Goal: Task Accomplishment & Management: Use online tool/utility

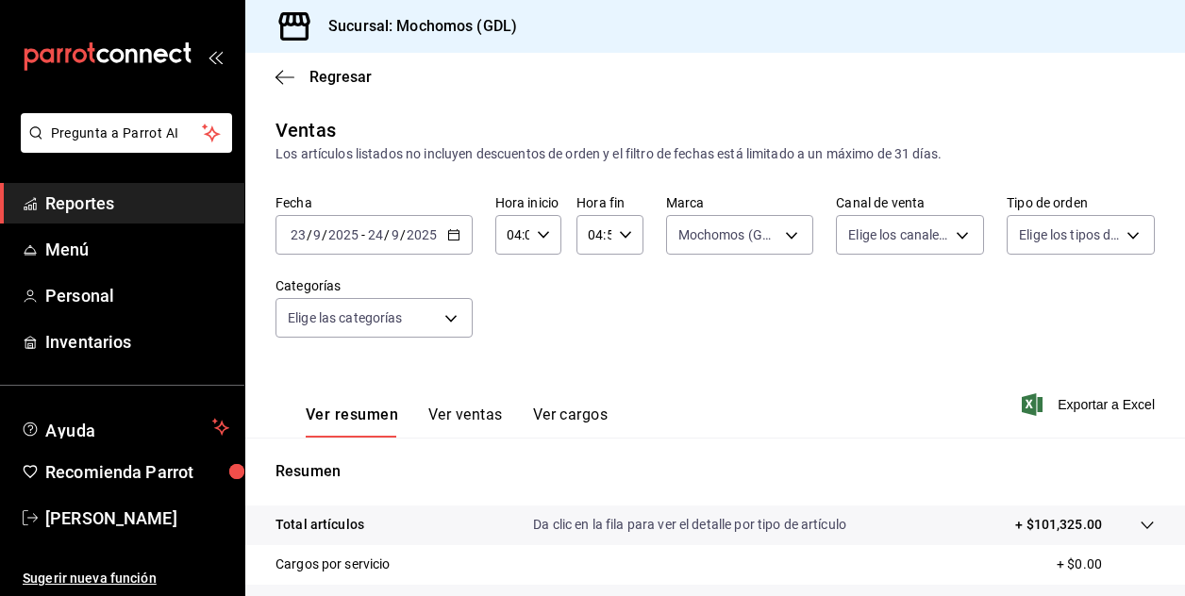
scroll to position [302, 0]
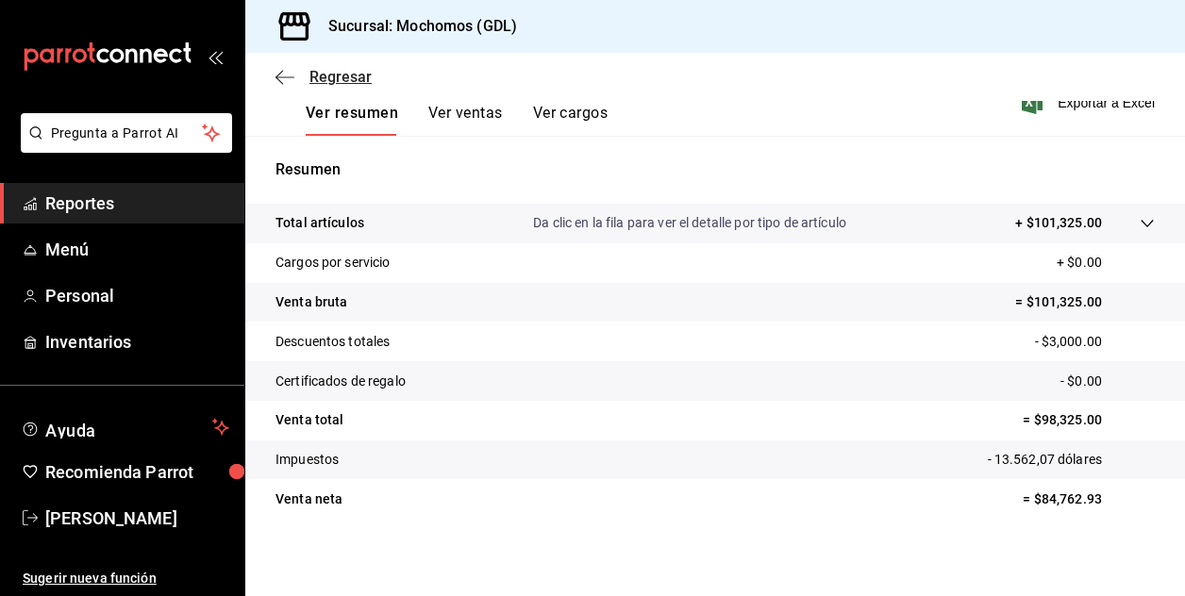
click at [311, 76] on span "Regresar" at bounding box center [341, 77] width 62 height 18
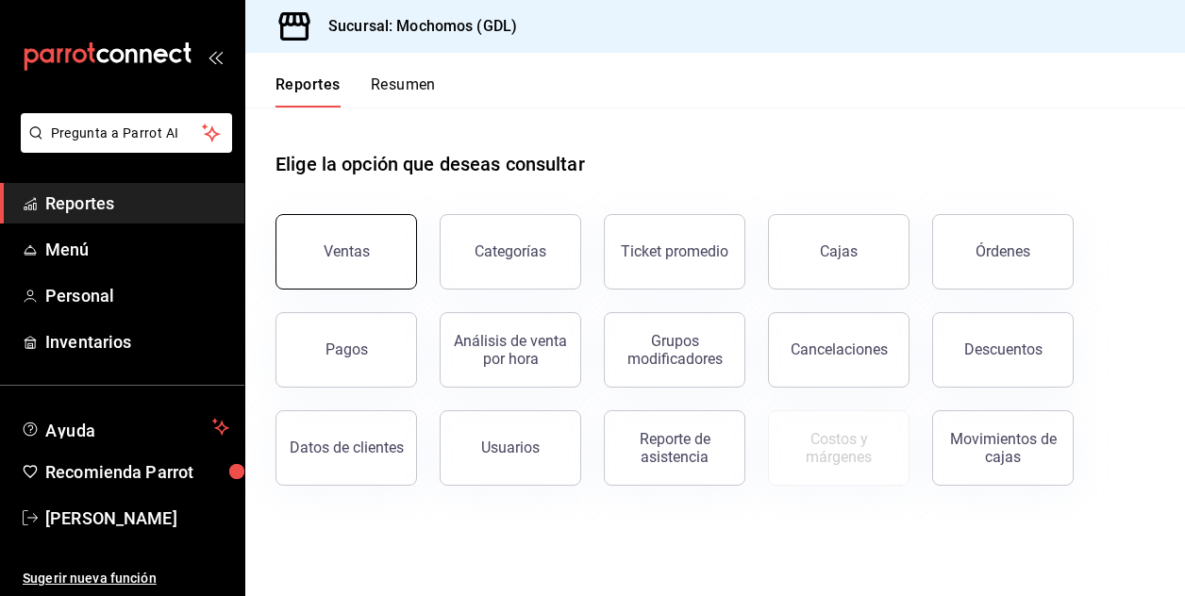
click at [360, 237] on button "Ventas" at bounding box center [347, 252] width 142 height 76
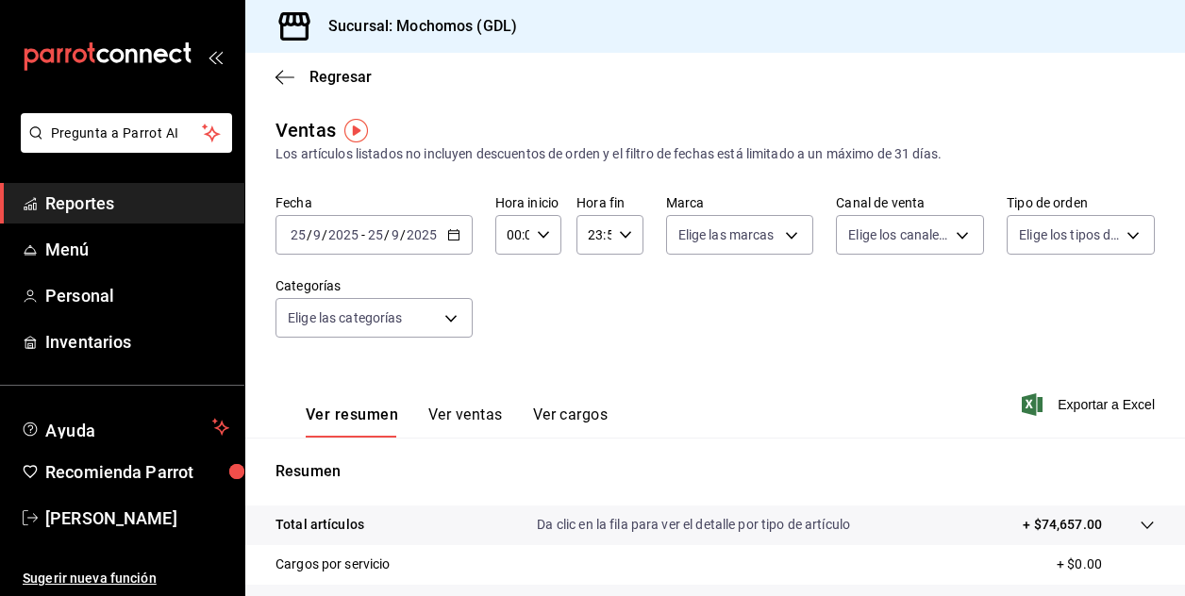
click at [304, 235] on input "25" at bounding box center [298, 234] width 17 height 15
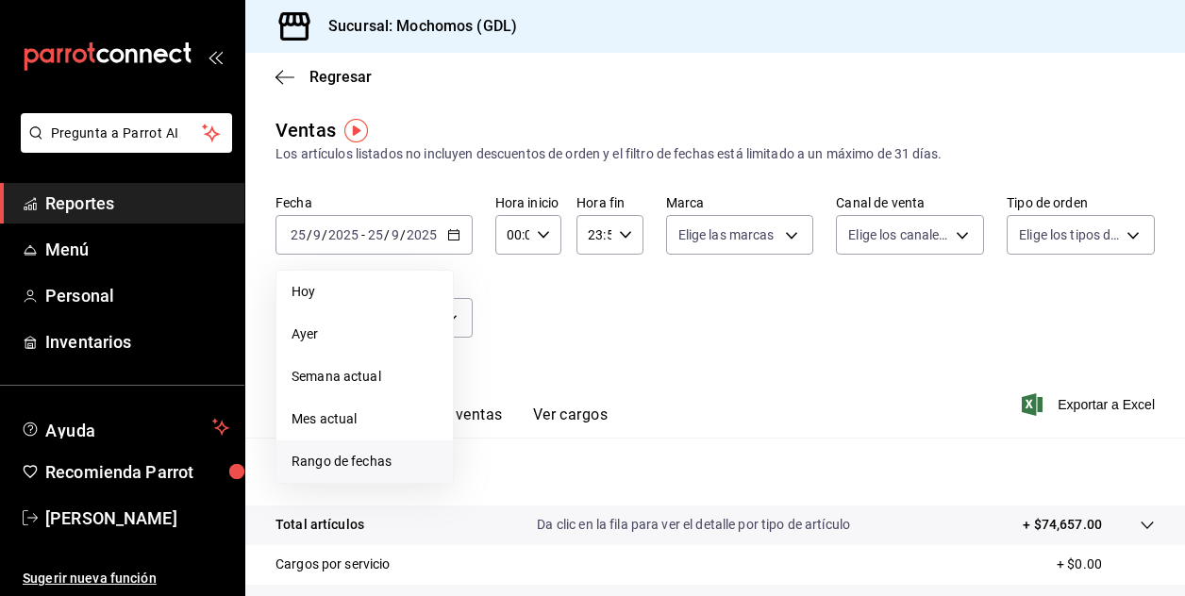
click at [338, 462] on span "Rango de fechas" at bounding box center [365, 462] width 146 height 20
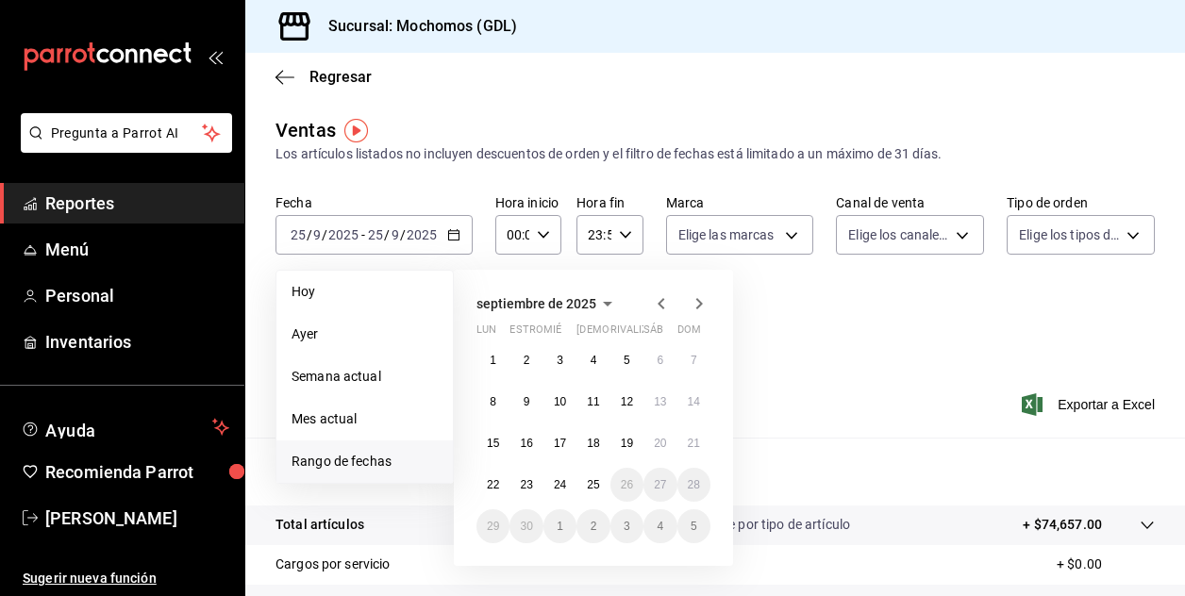
click at [664, 299] on icon "button" at bounding box center [661, 304] width 23 height 23
click at [489, 486] on abbr "18" at bounding box center [493, 485] width 12 height 13
click at [664, 305] on icon "button" at bounding box center [661, 304] width 23 height 23
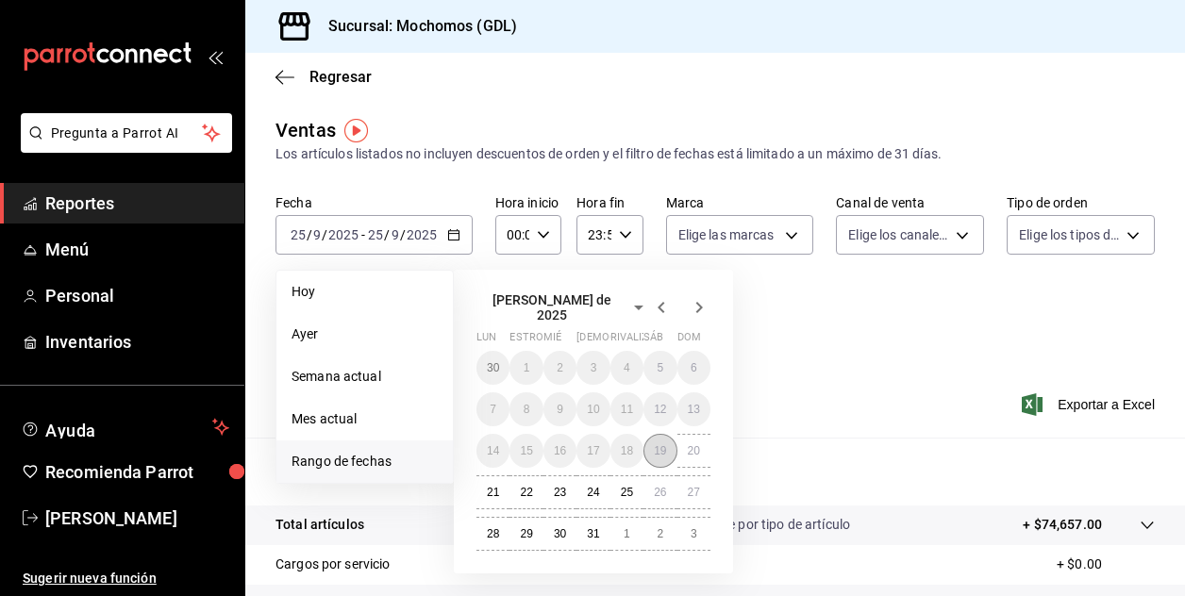
click at [661, 446] on abbr "19" at bounding box center [660, 451] width 12 height 13
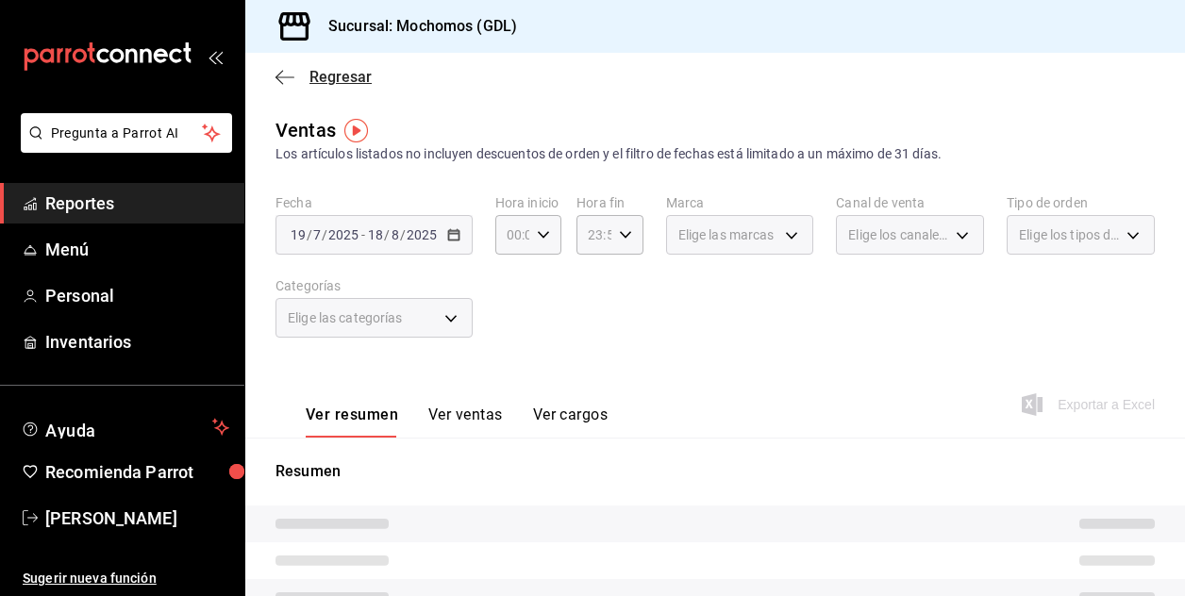
click at [344, 76] on span "Regresar" at bounding box center [341, 77] width 62 height 18
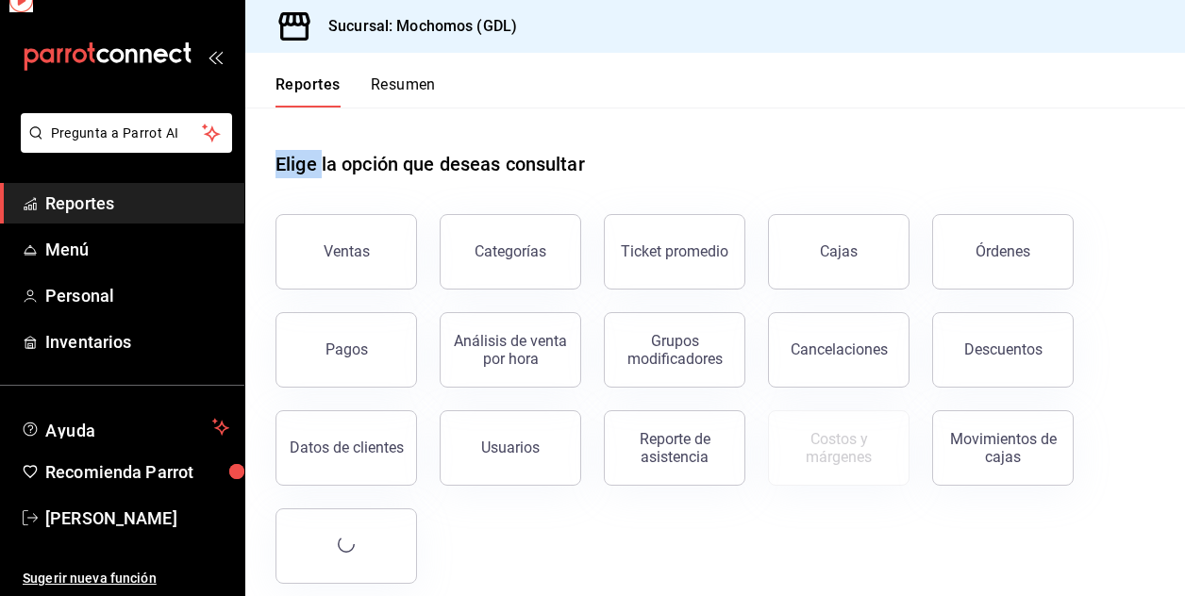
click at [344, 76] on div "Reportes Resumen" at bounding box center [356, 92] width 160 height 32
drag, startPoint x: 344, startPoint y: 76, endPoint x: 362, endPoint y: 274, distance: 198.2
click at [362, 274] on button "Ventas" at bounding box center [347, 252] width 142 height 76
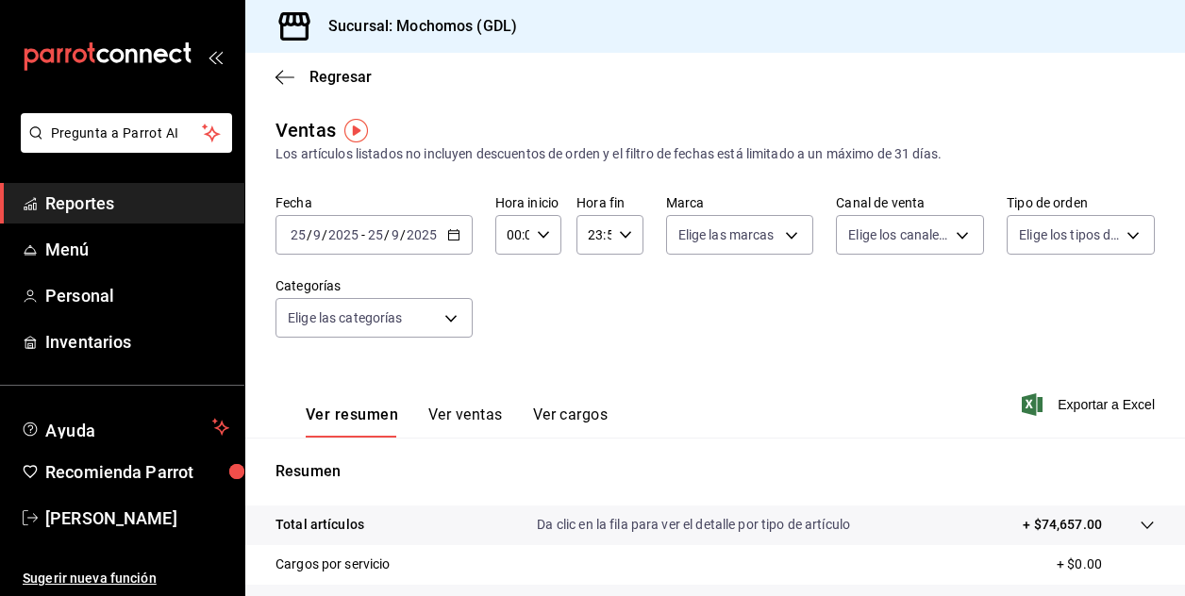
click at [303, 235] on input "25" at bounding box center [298, 234] width 17 height 15
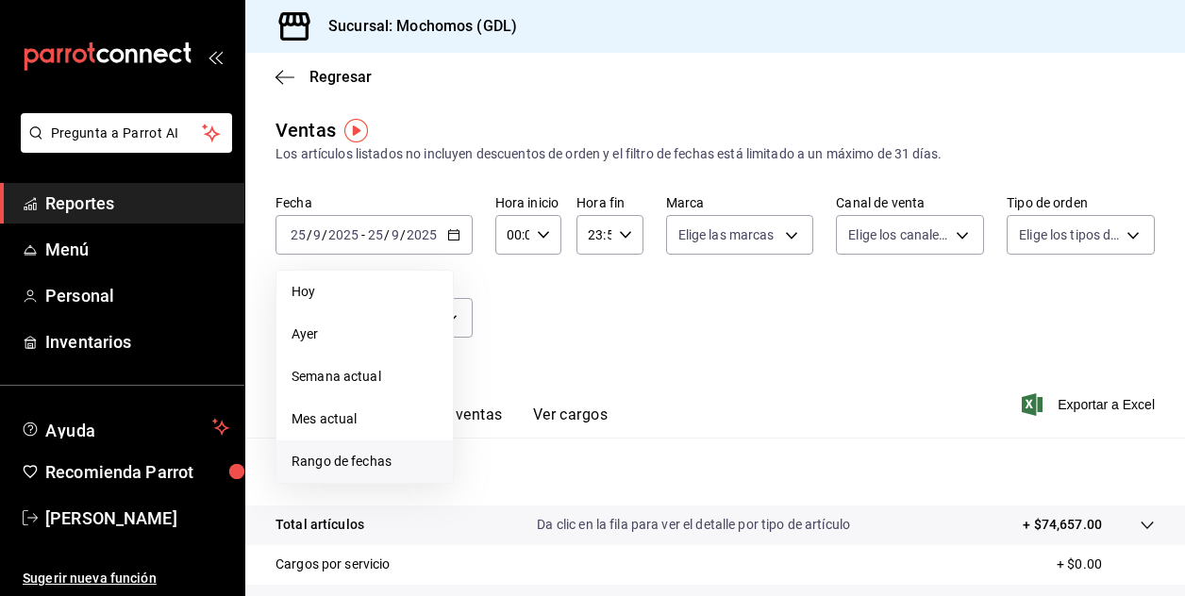
click at [402, 461] on span "Rango de fechas" at bounding box center [365, 462] width 146 height 20
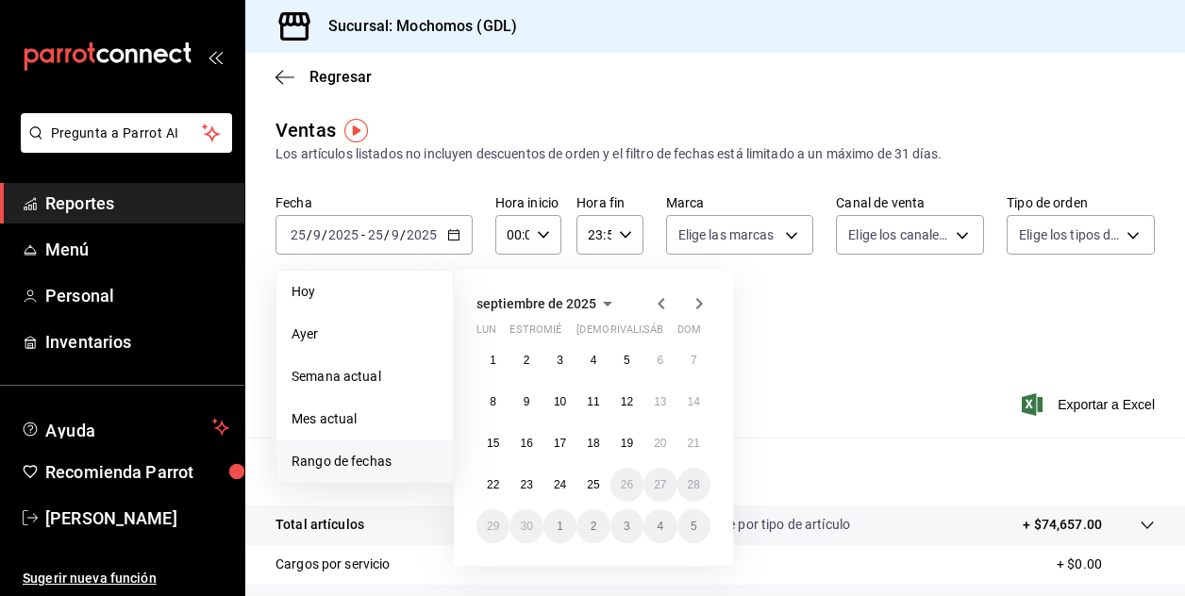
click at [666, 300] on icon "button" at bounding box center [661, 304] width 23 height 23
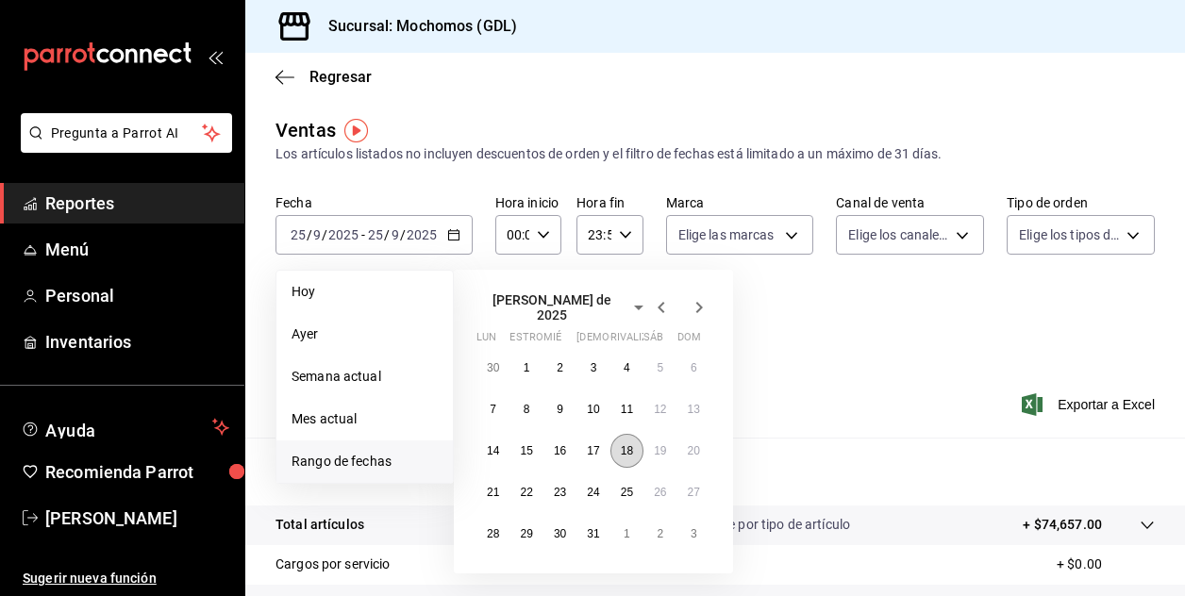
click at [630, 445] on abbr "18" at bounding box center [627, 451] width 12 height 13
click at [590, 528] on abbr "31" at bounding box center [593, 534] width 12 height 13
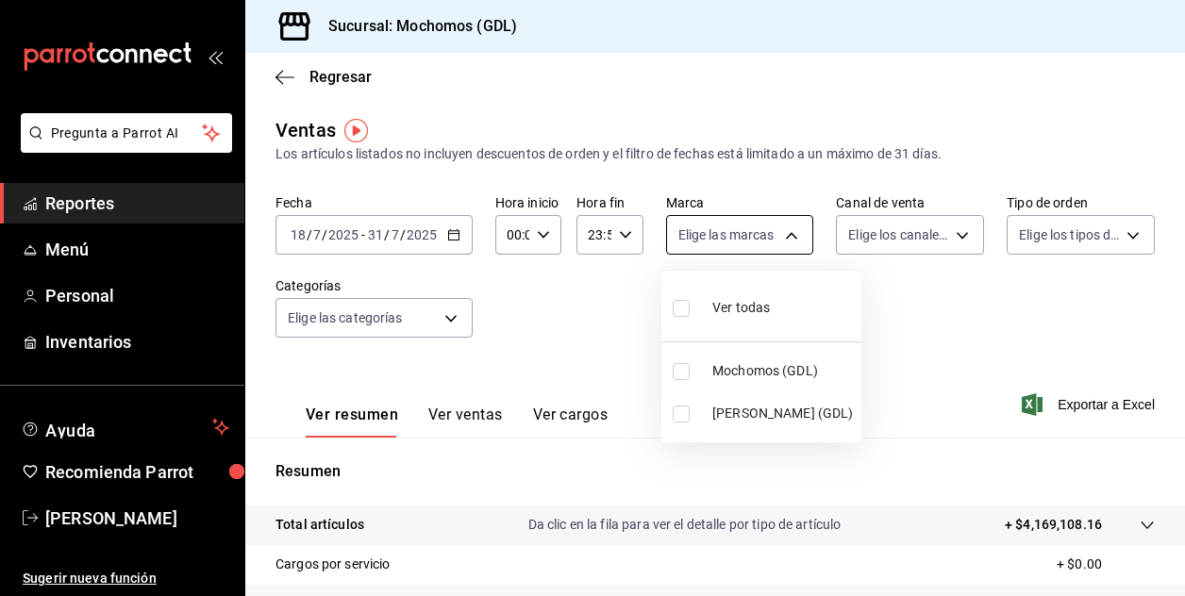
click at [783, 235] on body "Pregunta a Parrot AI Reportes Menú Personal Inventarios Ayuda Recomienda Parrot…" at bounding box center [592, 298] width 1185 height 596
click at [683, 369] on input "checkbox" at bounding box center [681, 371] width 17 height 17
checkbox input "true"
type input "36c25d4a-7cb0-456c-a434-e981d54830bc"
click at [891, 330] on div at bounding box center [592, 298] width 1185 height 596
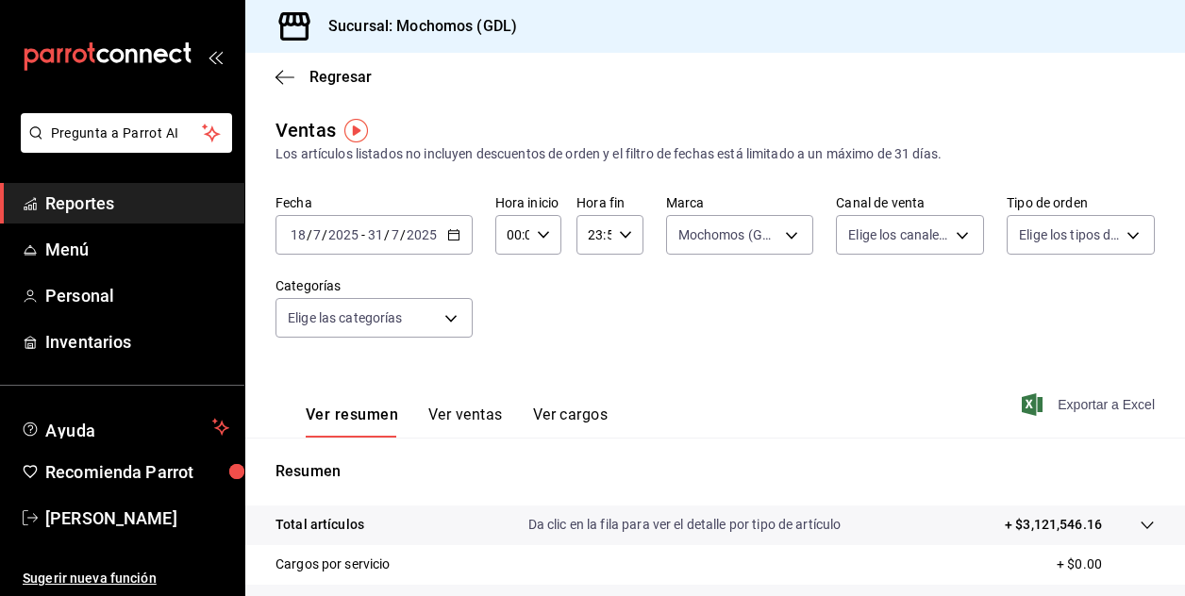
click at [1078, 399] on font "Exportar a Excel" at bounding box center [1106, 404] width 97 height 15
click at [305, 226] on div "[DATE] [DATE] - [DATE] [DATE]" at bounding box center [374, 235] width 197 height 40
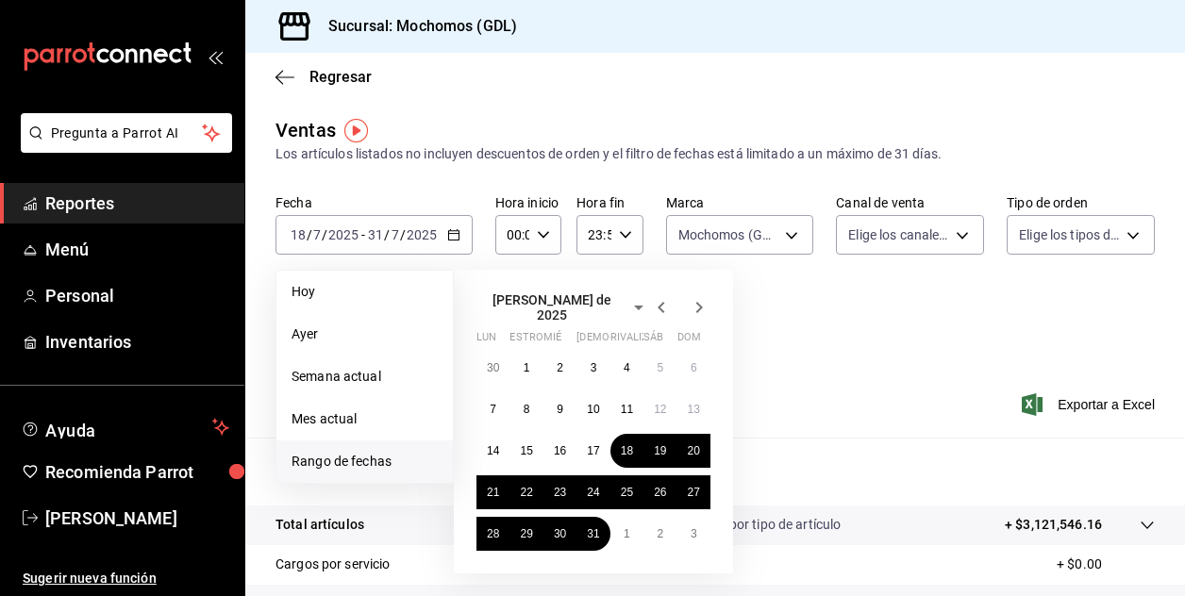
click at [699, 307] on icon "button" at bounding box center [700, 307] width 7 height 11
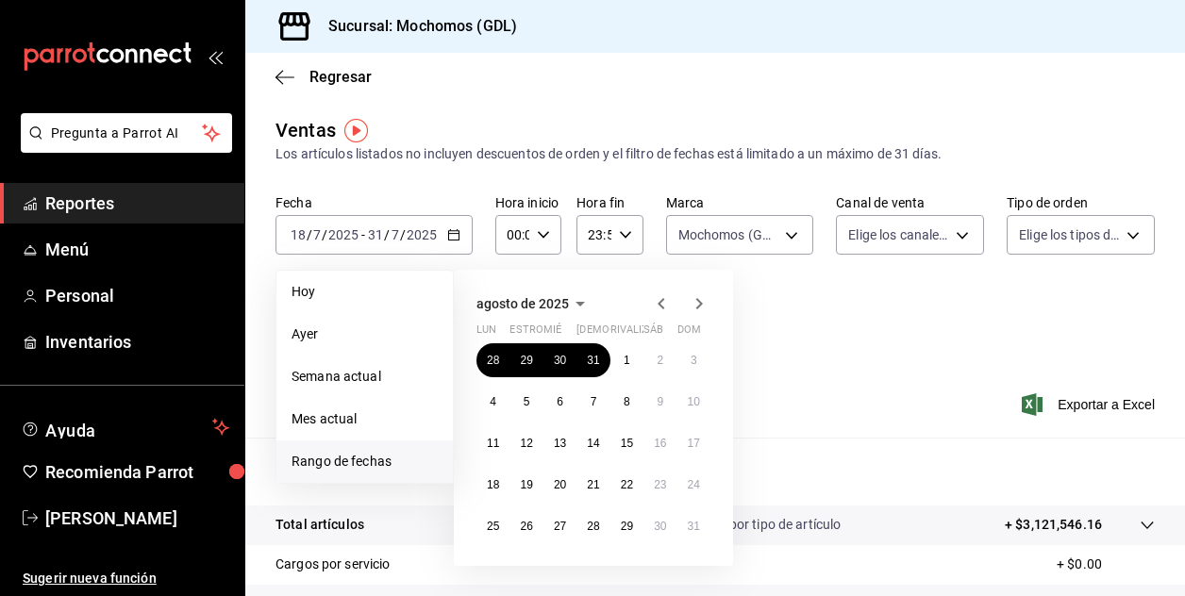
click at [344, 459] on span "Rango de fechas" at bounding box center [365, 462] width 146 height 20
click at [326, 419] on span "Mes actual" at bounding box center [365, 420] width 146 height 20
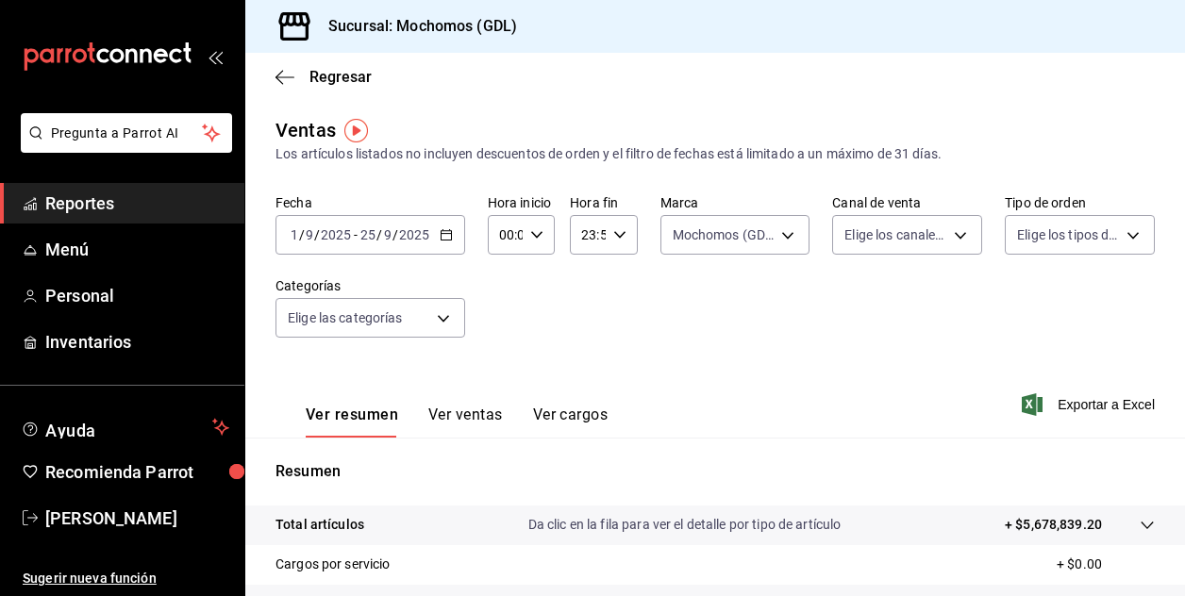
click at [306, 229] on input "9" at bounding box center [309, 234] width 9 height 15
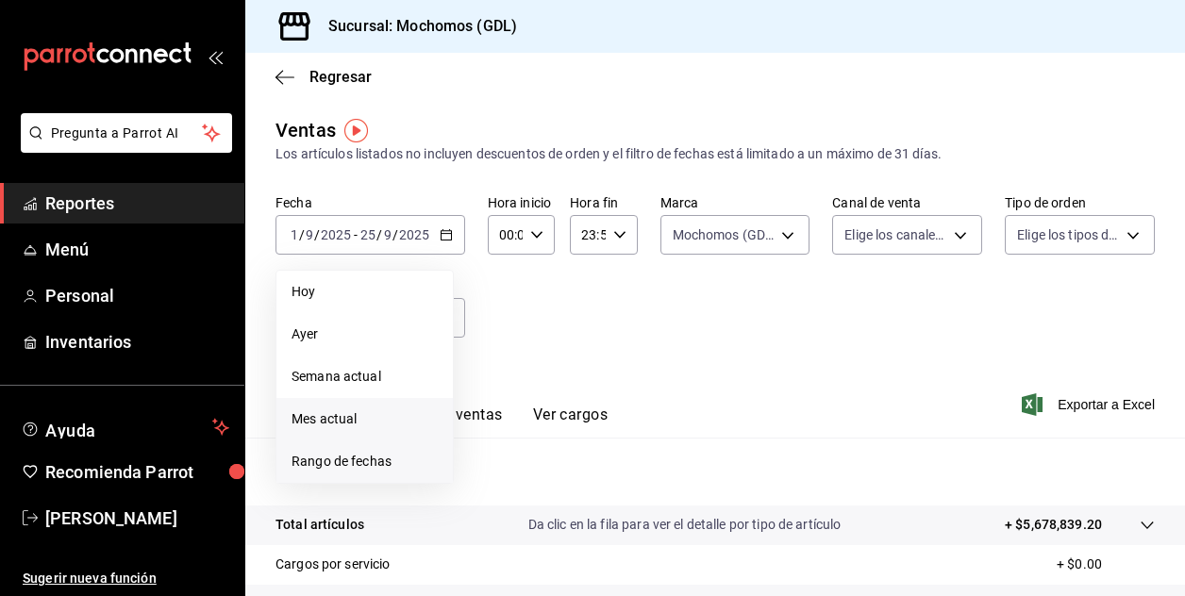
click at [328, 452] on span "Rango de fechas" at bounding box center [365, 462] width 146 height 20
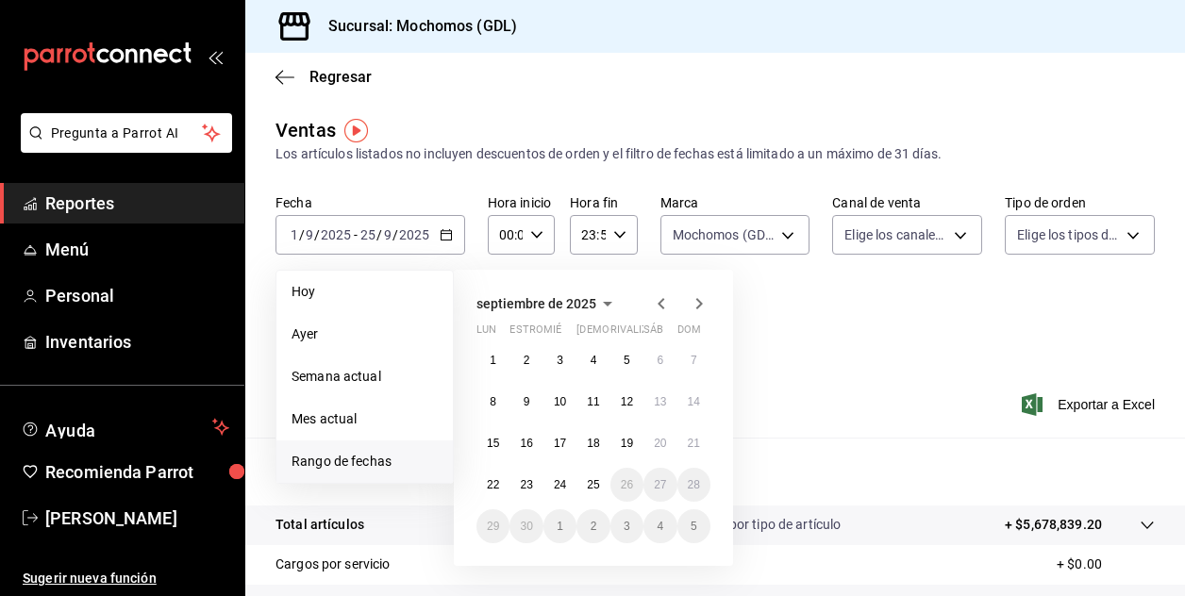
click at [658, 301] on icon "button" at bounding box center [661, 304] width 23 height 23
click at [621, 365] on button "1" at bounding box center [627, 361] width 33 height 34
click at [660, 522] on abbr "30" at bounding box center [660, 526] width 12 height 13
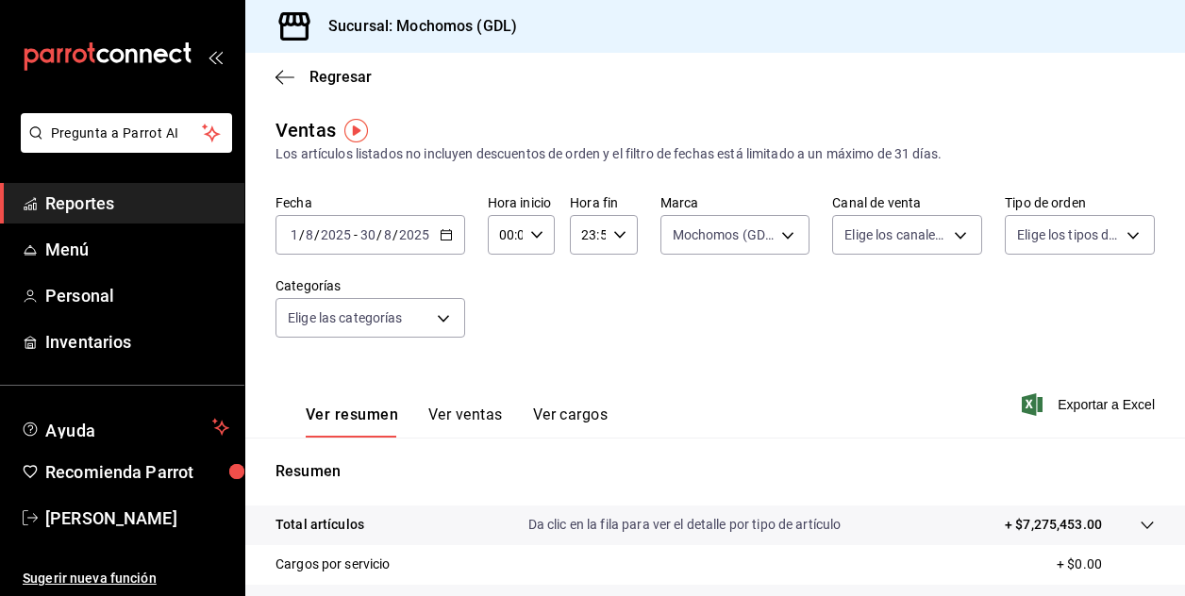
click at [425, 237] on input "2025" at bounding box center [414, 234] width 32 height 15
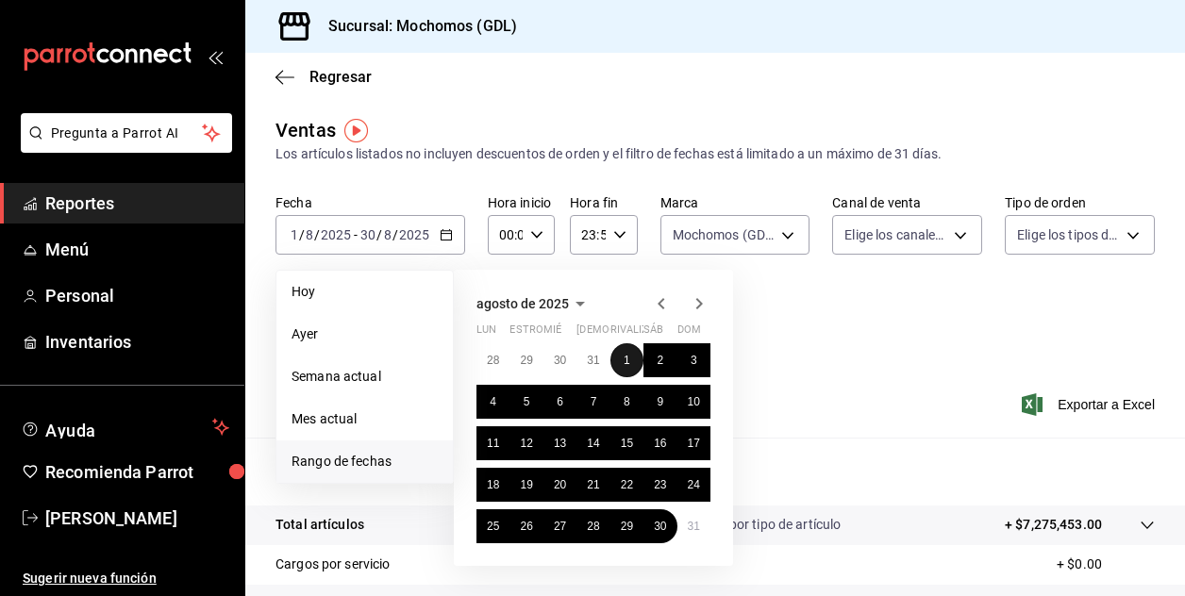
click at [624, 354] on abbr "1" at bounding box center [627, 360] width 7 height 13
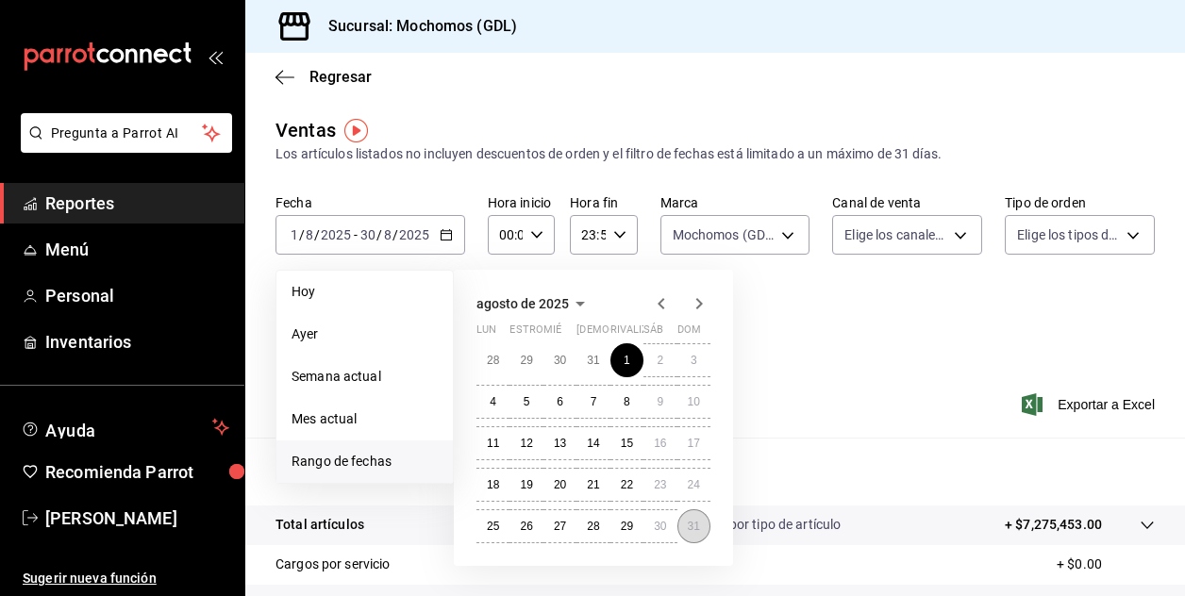
click at [704, 528] on button "31" at bounding box center [694, 527] width 33 height 34
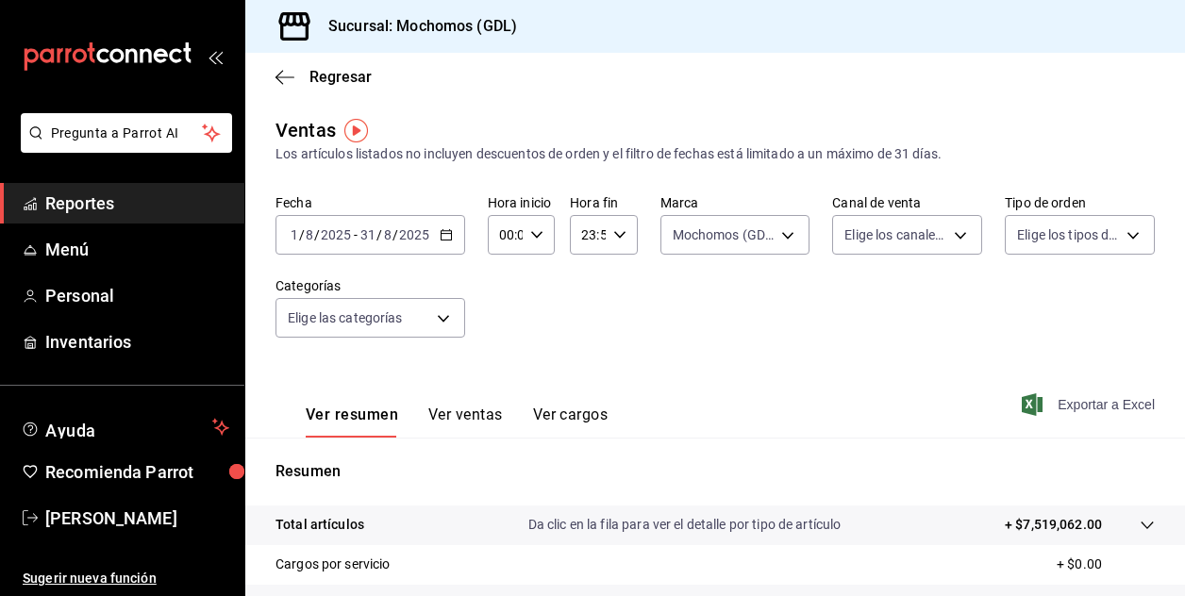
click at [1076, 399] on font "Exportar a Excel" at bounding box center [1106, 404] width 97 height 15
